Goal: Task Accomplishment & Management: Complete application form

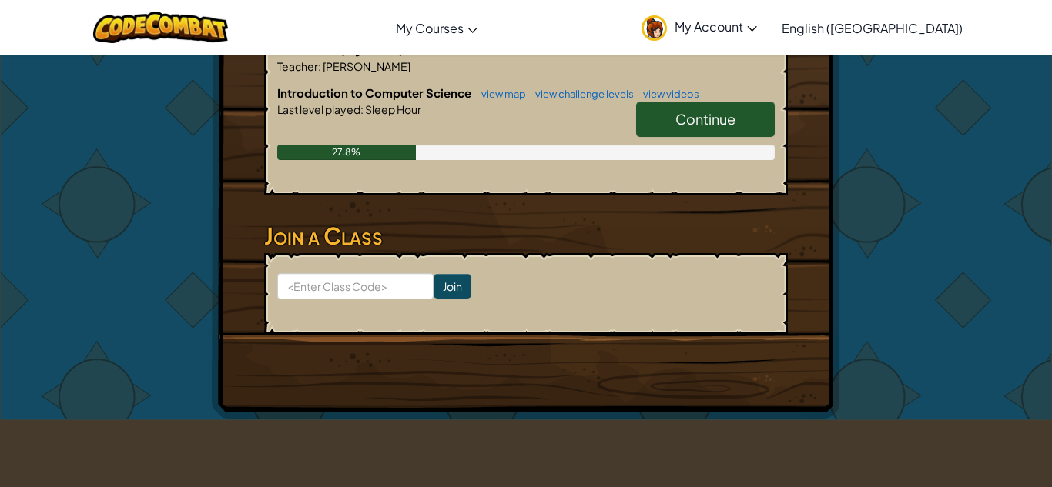
scroll to position [322, 0]
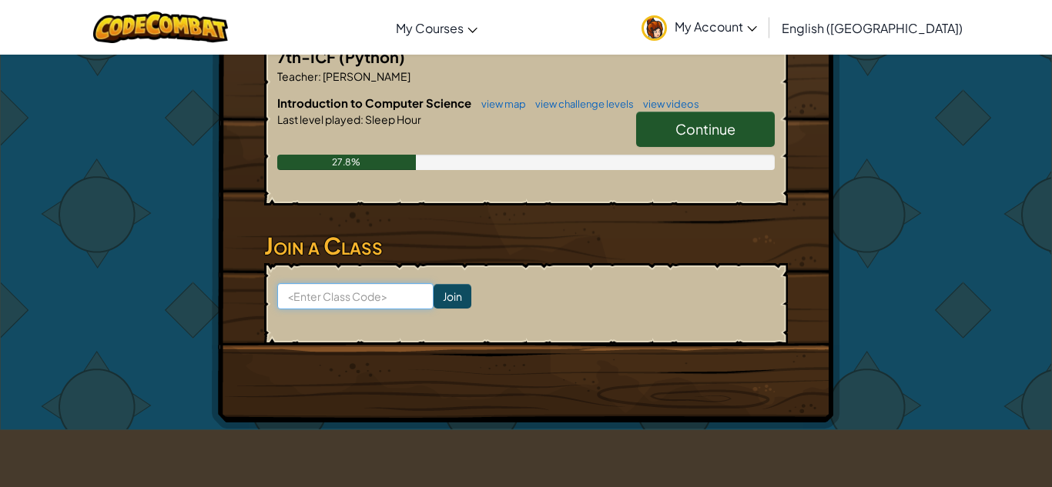
click at [372, 294] on input at bounding box center [355, 296] width 156 height 26
paste input "ChairGlassSick"
type input "ChairGlassSick"
click at [443, 296] on input "Join" at bounding box center [452, 296] width 38 height 25
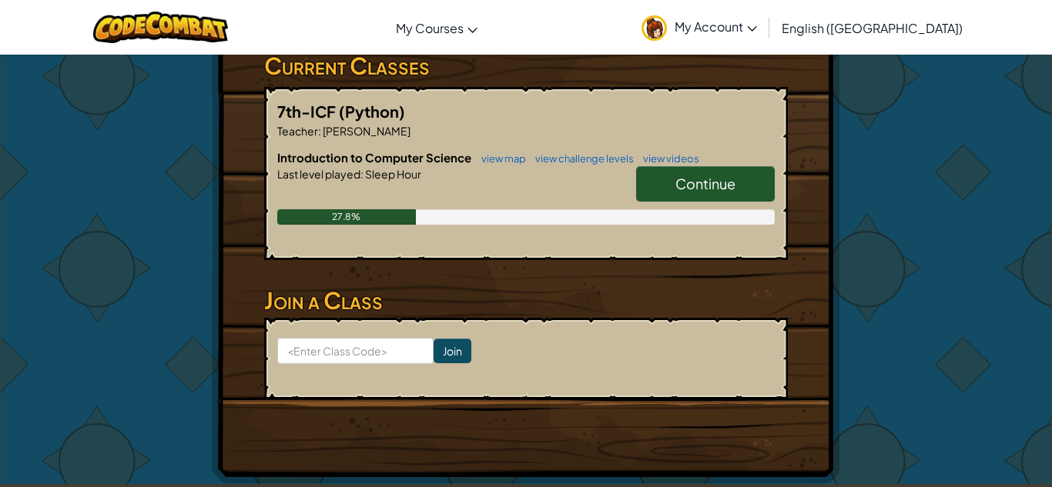
scroll to position [269, 0]
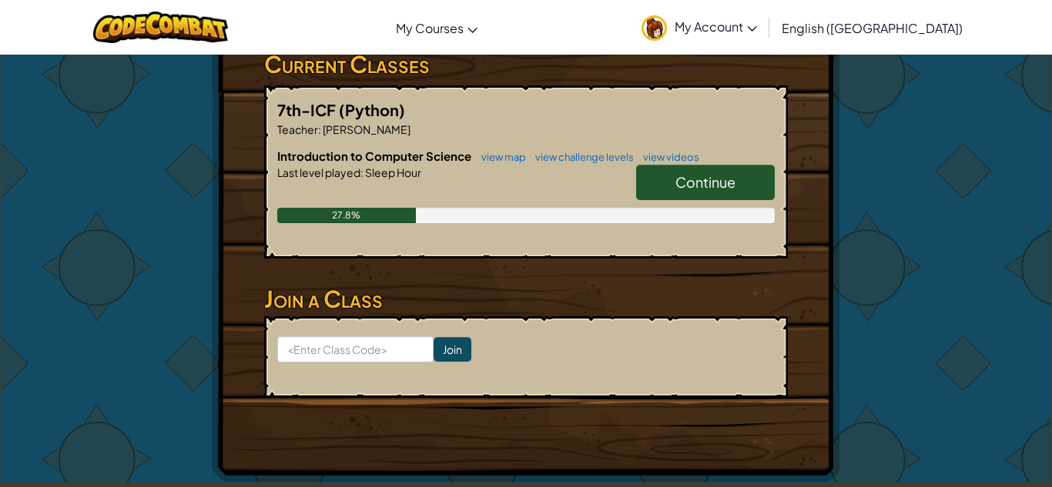
click at [647, 192] on link "Continue" at bounding box center [705, 182] width 139 height 35
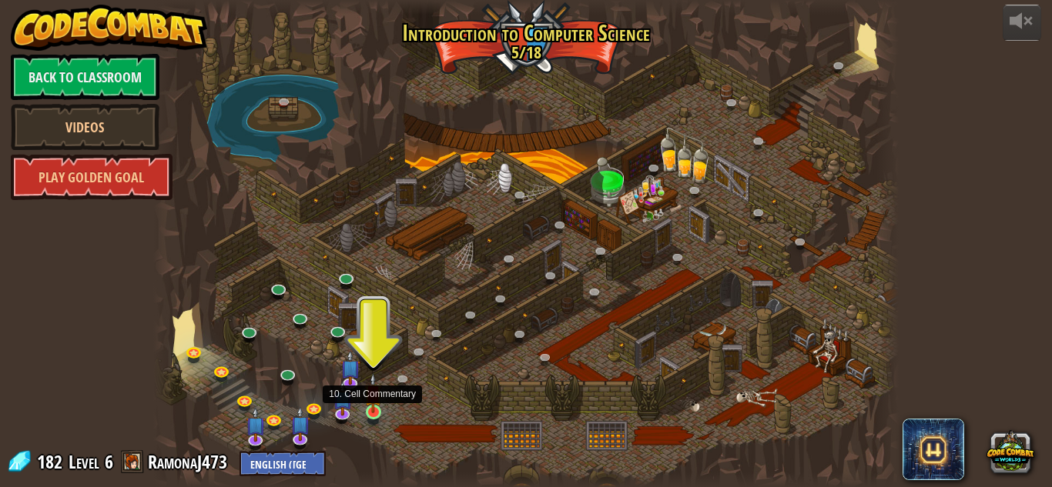
click at [371, 404] on img at bounding box center [373, 393] width 18 height 40
